Goal: Information Seeking & Learning: Learn about a topic

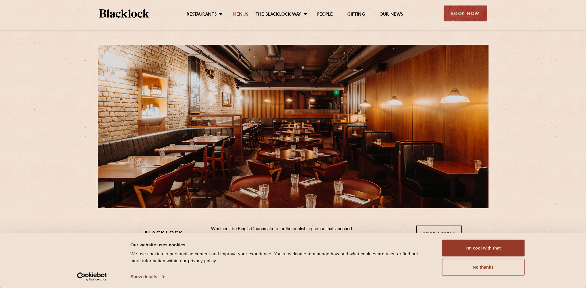
click at [240, 15] on link "Menus" at bounding box center [241, 15] width 16 height 6
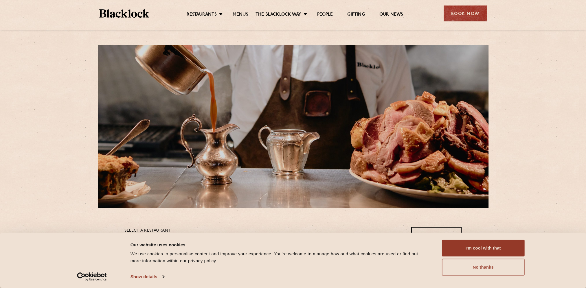
click at [484, 271] on button "No thanks" at bounding box center [483, 267] width 83 height 17
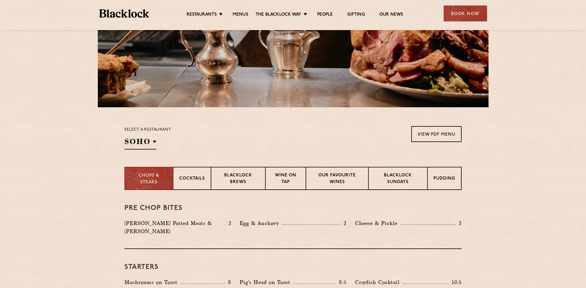
scroll to position [116, 0]
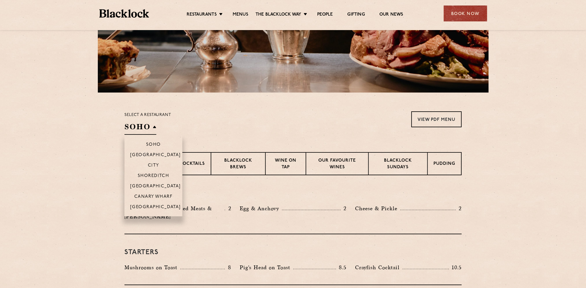
click at [139, 130] on h2 "SOHO" at bounding box center [141, 128] width 32 height 13
click at [157, 189] on p "[GEOGRAPHIC_DATA]" at bounding box center [155, 187] width 51 height 6
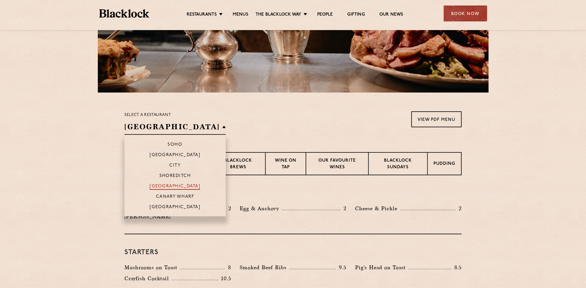
click at [165, 186] on p "[GEOGRAPHIC_DATA]" at bounding box center [175, 187] width 51 height 6
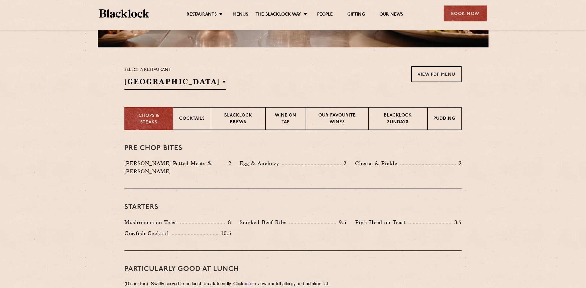
scroll to position [174, 0]
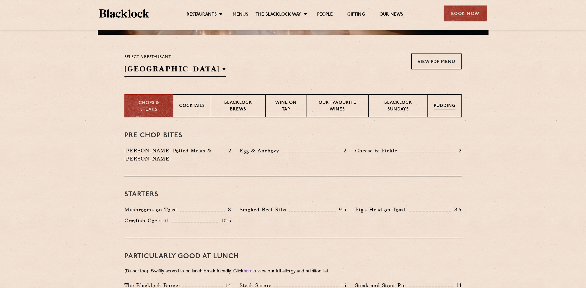
click at [437, 112] on div "Pudding" at bounding box center [445, 105] width 34 height 23
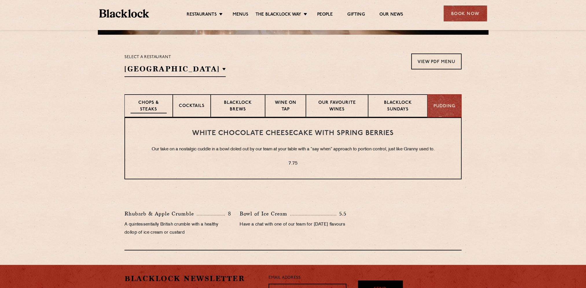
click at [157, 109] on p "Chops & Steaks" at bounding box center [149, 107] width 36 height 14
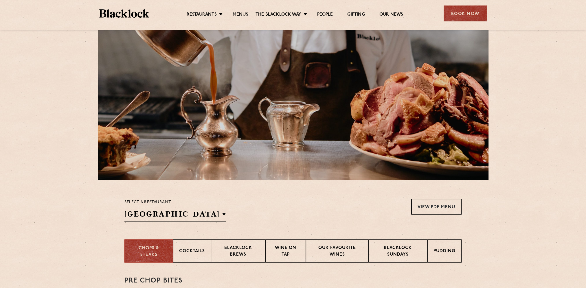
scroll to position [0, 0]
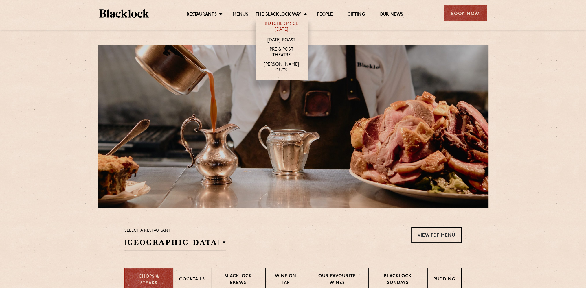
click at [280, 29] on link "Butcher Price [DATE]" at bounding box center [282, 27] width 41 height 12
